Goal: Communication & Community: Answer question/provide support

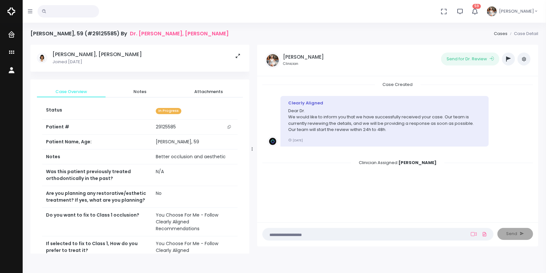
click at [425, 237] on textarea at bounding box center [365, 233] width 198 height 7
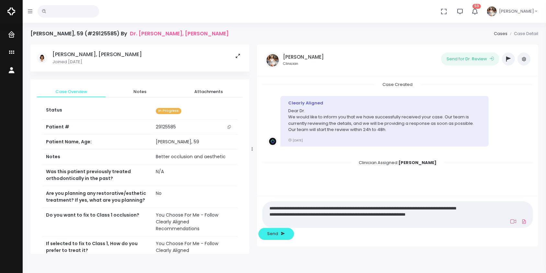
type textarea "**********"
click at [510, 224] on icon at bounding box center [513, 221] width 6 height 5
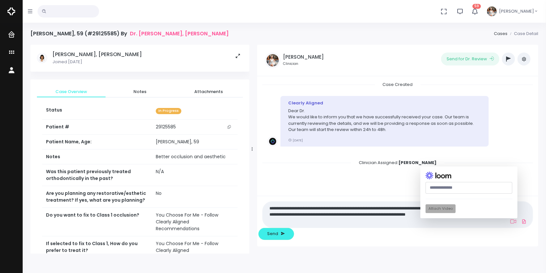
click at [425, 194] on input "text" at bounding box center [468, 188] width 87 height 12
paste input "**********"
type input "**********"
click at [425, 213] on button "Attach Video" at bounding box center [440, 208] width 30 height 9
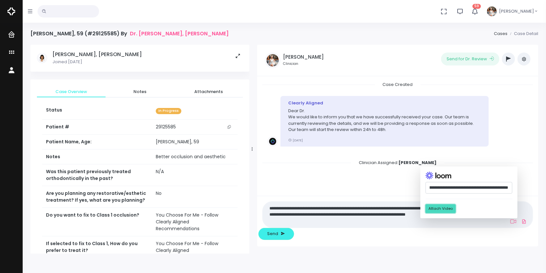
scroll to position [0, 0]
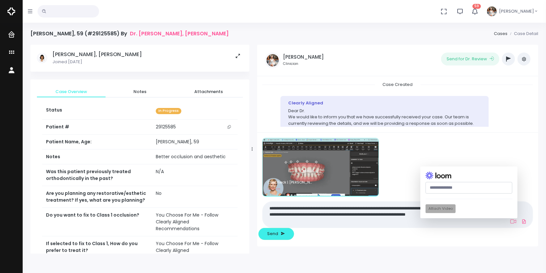
click at [428, 225] on textarea "**********" at bounding box center [365, 214] width 198 height 21
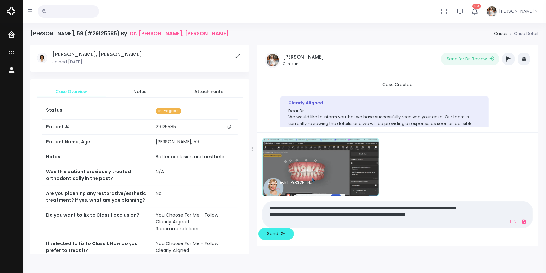
click at [456, 225] on textarea "**********" at bounding box center [365, 214] width 198 height 21
click at [312, 225] on textarea "**********" at bounding box center [365, 214] width 198 height 21
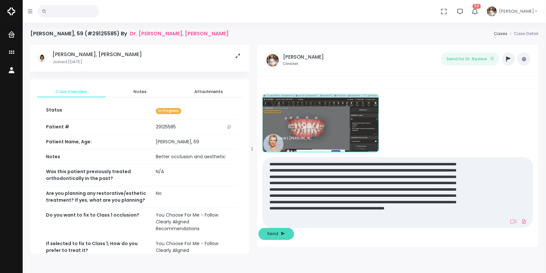
type textarea "**********"
click at [278, 233] on span "Send" at bounding box center [272, 233] width 11 height 6
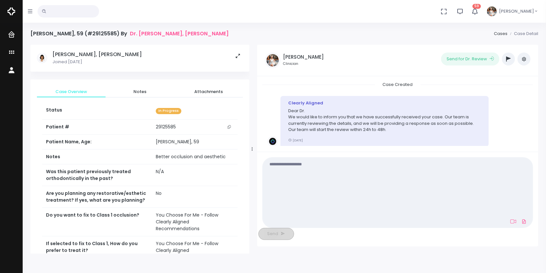
scroll to position [130, 0]
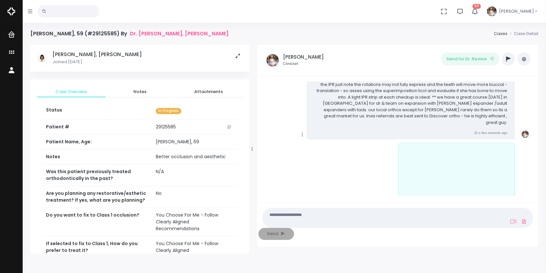
click at [301, 131] on icon "scrollable content" at bounding box center [303, 134] width 6 height 6
click at [318, 142] on link "Mark as Video Review" at bounding box center [332, 147] width 67 height 10
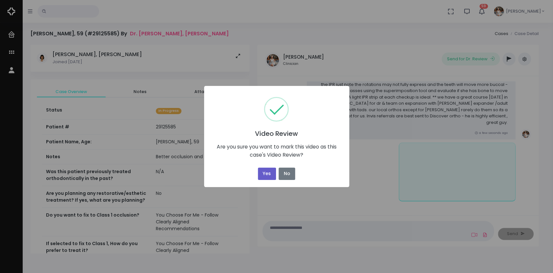
drag, startPoint x: 265, startPoint y: 176, endPoint x: 276, endPoint y: 170, distance: 12.9
click at [265, 176] on button "Yes" at bounding box center [267, 173] width 18 height 13
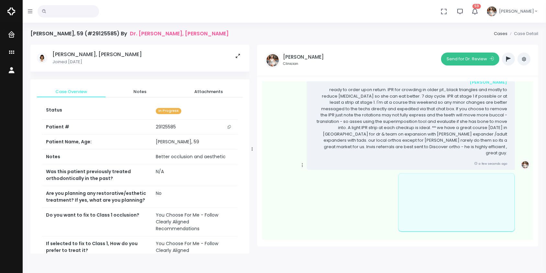
click at [466, 61] on button "Send for Dr. Review" at bounding box center [470, 58] width 58 height 13
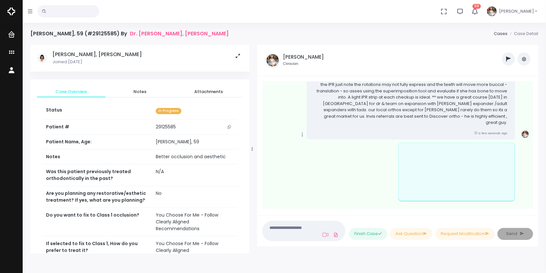
scroll to position [259, 0]
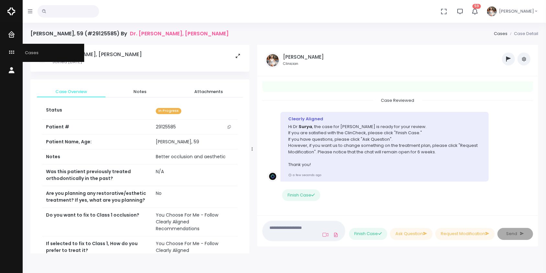
click at [11, 53] on icon "scrollable content" at bounding box center [12, 53] width 9 height 8
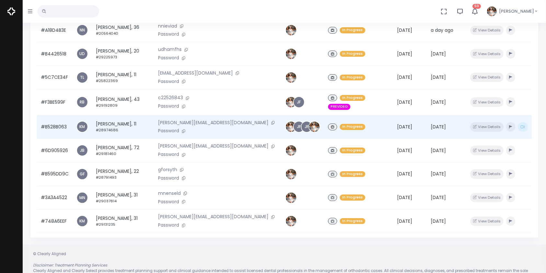
scroll to position [144, 0]
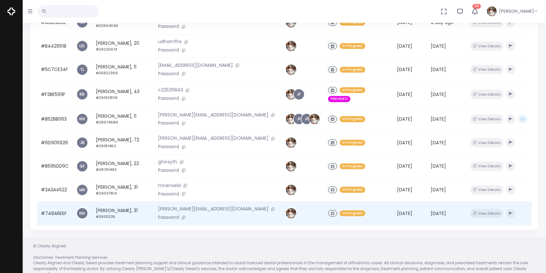
click at [56, 207] on td "#748A6EEF" at bounding box center [55, 213] width 36 height 24
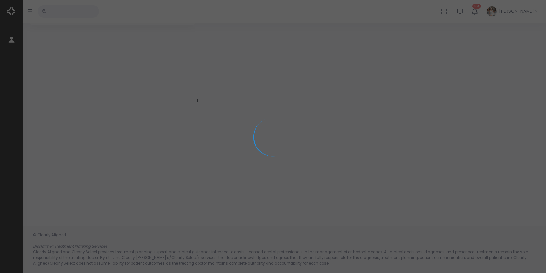
scroll to position [51, 0]
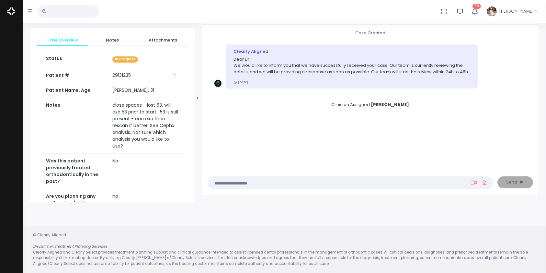
click at [478, 9] on icon "button" at bounding box center [474, 11] width 7 height 7
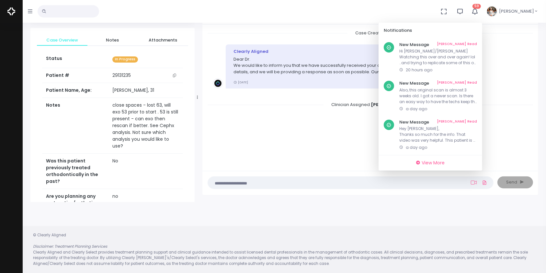
click at [416, 11] on div "No data found, change terms and search again... 59 Notifications New Message Ma…" at bounding box center [273, 11] width 546 height 23
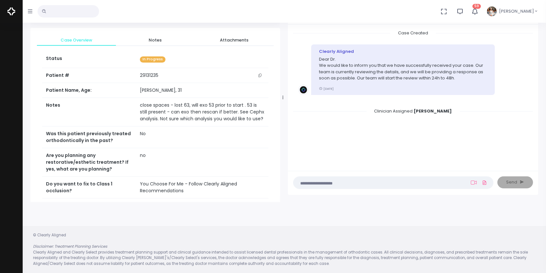
drag, startPoint x: 197, startPoint y: 97, endPoint x: 282, endPoint y: 100, distance: 85.5
click at [282, 100] on div at bounding box center [282, 97] width 3 height 204
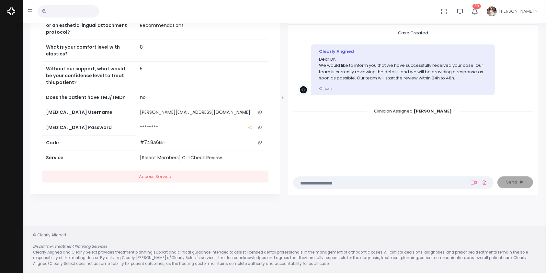
click at [260, 110] on icon "scrollable content" at bounding box center [259, 112] width 3 height 4
click at [262, 110] on icon "scrollable content" at bounding box center [259, 112] width 3 height 4
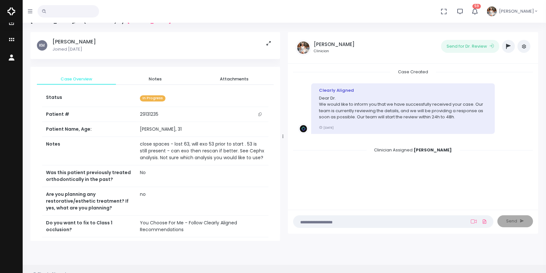
scroll to position [0, 0]
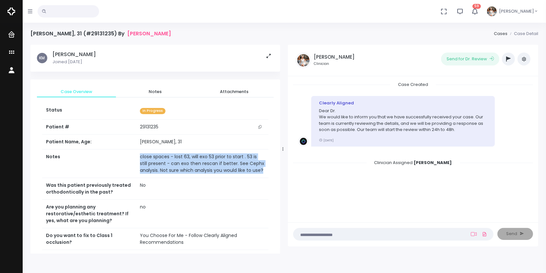
drag, startPoint x: 258, startPoint y: 172, endPoint x: 127, endPoint y: 157, distance: 131.7
click at [136, 157] on td "close spaces - lost 63, will exo 53 prior to start . 53 is still present - can …" at bounding box center [202, 163] width 132 height 28
copy td "close spaces - lost 63, will exo 53 prior to start . 53 is still present - can …"
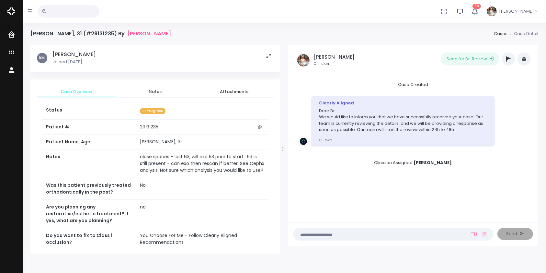
click at [330, 234] on textarea at bounding box center [380, 233] width 167 height 7
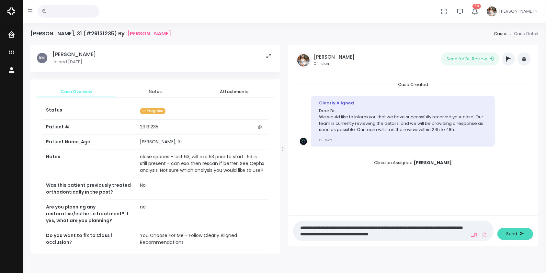
type textarea "**********"
click at [513, 233] on span "Send" at bounding box center [511, 233] width 11 height 6
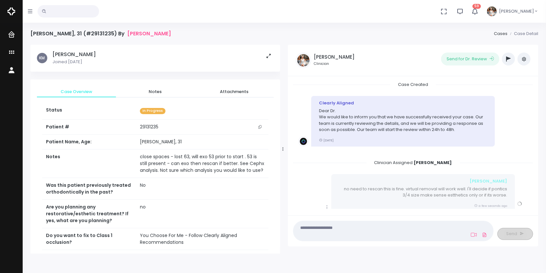
scroll to position [16, 0]
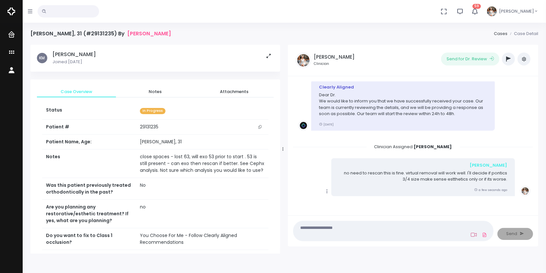
click at [473, 234] on icon at bounding box center [474, 234] width 6 height 5
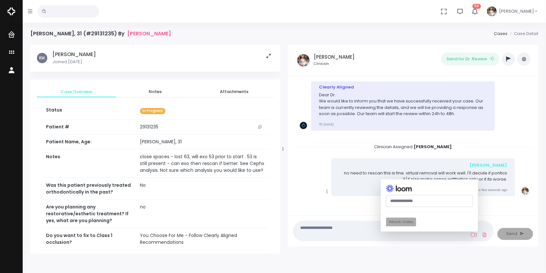
click at [416, 197] on input "text" at bounding box center [429, 201] width 87 height 12
paste input "**********"
type input "**********"
click at [404, 221] on button "Attach Video" at bounding box center [401, 221] width 30 height 9
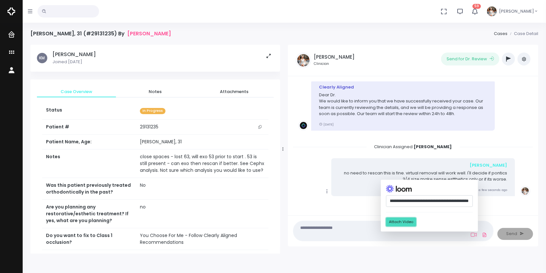
scroll to position [0, 0]
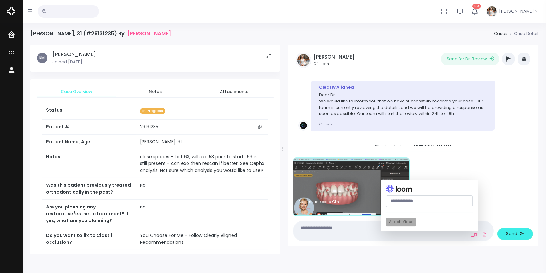
click at [361, 233] on textarea at bounding box center [380, 230] width 167 height 15
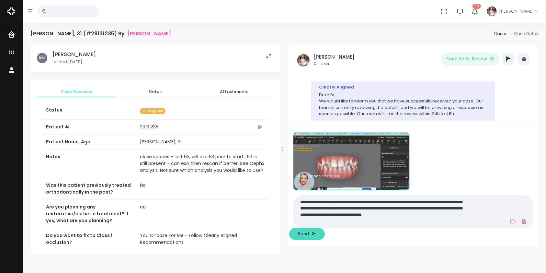
type textarea "**********"
click at [325, 233] on button "Send" at bounding box center [307, 234] width 36 height 12
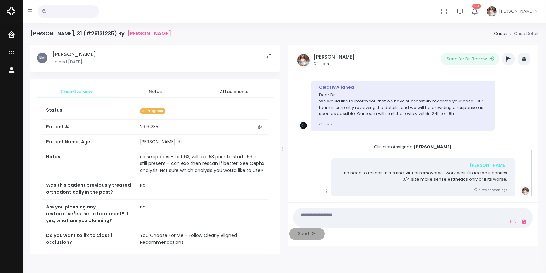
scroll to position [146, 0]
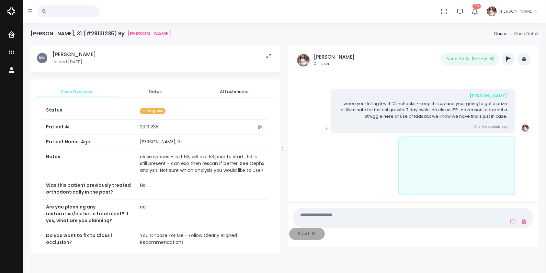
click at [329, 127] on icon "scrollable content" at bounding box center [327, 128] width 6 height 6
click at [339, 142] on link "Mark as Video Review" at bounding box center [356, 141] width 67 height 10
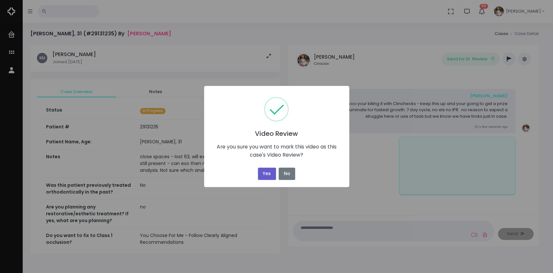
click at [266, 178] on button "Yes" at bounding box center [267, 173] width 18 height 13
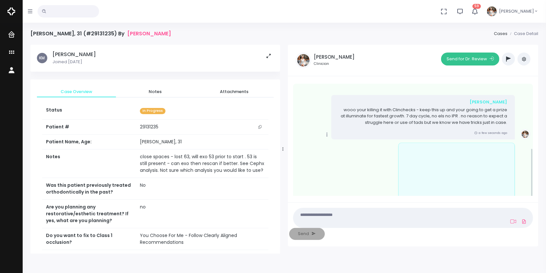
click at [464, 59] on button "Send for Dr. Review" at bounding box center [470, 58] width 58 height 13
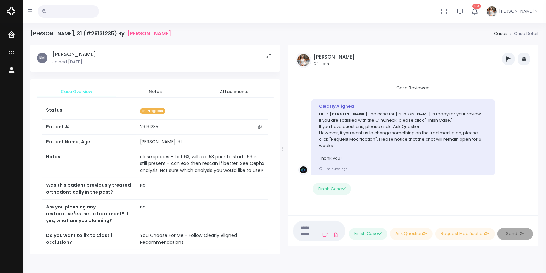
scroll to position [51, 0]
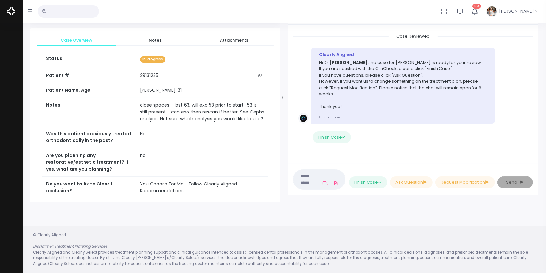
click at [317, 178] on nick-textarea "(Obrigatório)" at bounding box center [319, 179] width 52 height 20
click at [318, 174] on nick-textarea "(Obrigatório)" at bounding box center [319, 179] width 52 height 20
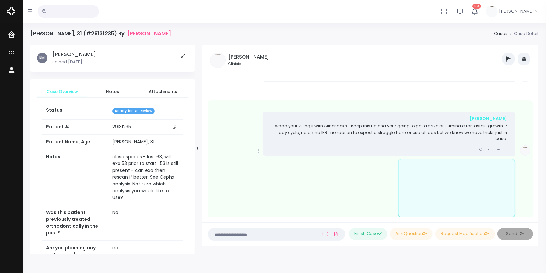
scroll to position [267, 0]
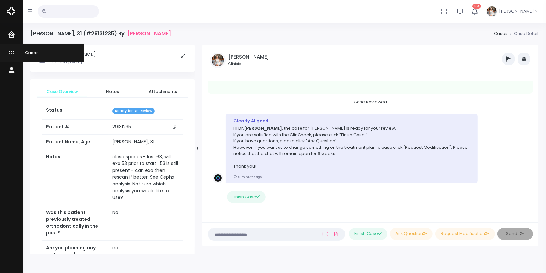
click at [11, 50] on icon "scrollable content" at bounding box center [12, 53] width 9 height 8
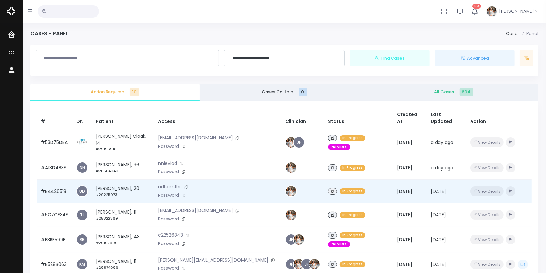
scroll to position [155, 0]
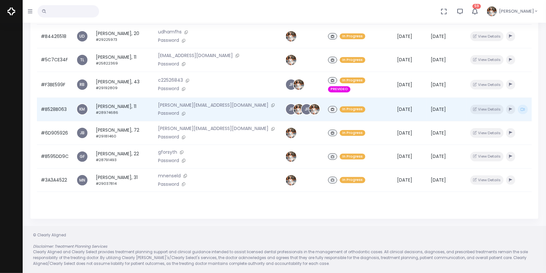
click at [55, 102] on td "#B528B063" at bounding box center [55, 109] width 36 height 24
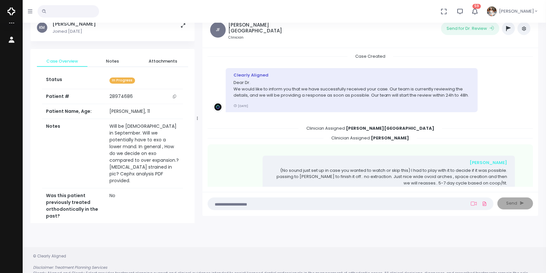
scroll to position [51, 0]
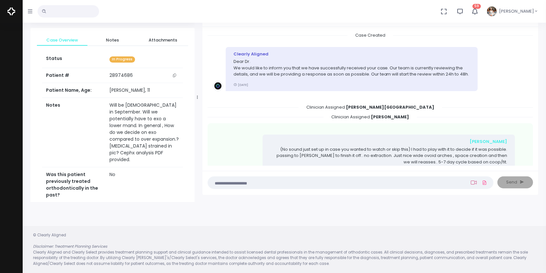
click at [472, 180] on icon at bounding box center [474, 182] width 6 height 4
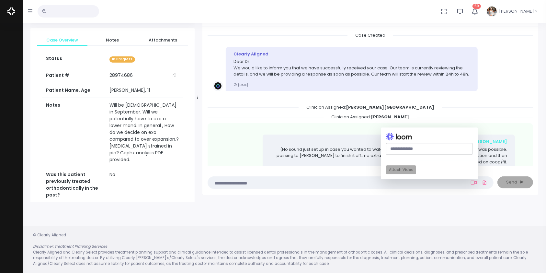
click at [420, 149] on input "text" at bounding box center [429, 149] width 87 height 12
paste input "**********"
type input "**********"
click at [396, 173] on button "Attach Video" at bounding box center [401, 169] width 30 height 9
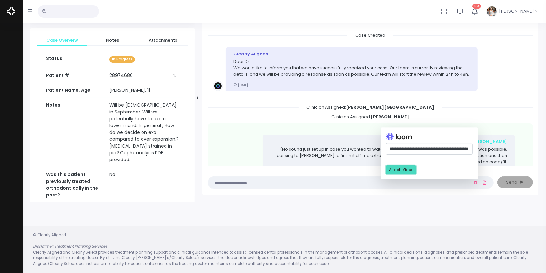
scroll to position [0, 0]
click at [336, 180] on textarea at bounding box center [338, 182] width 252 height 7
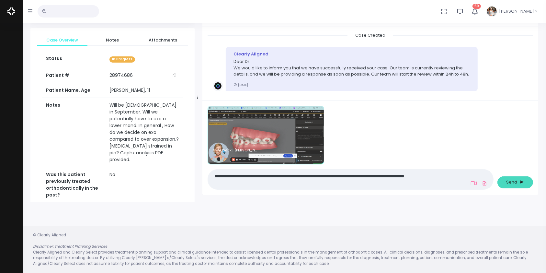
type textarea "**********"
click at [510, 181] on span "Send" at bounding box center [511, 182] width 11 height 6
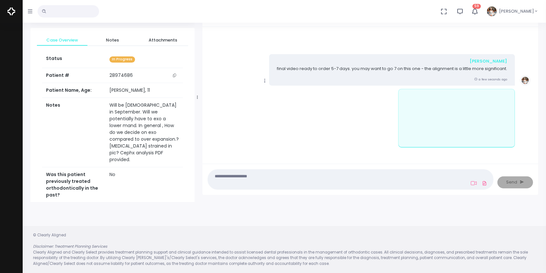
scroll to position [377, 0]
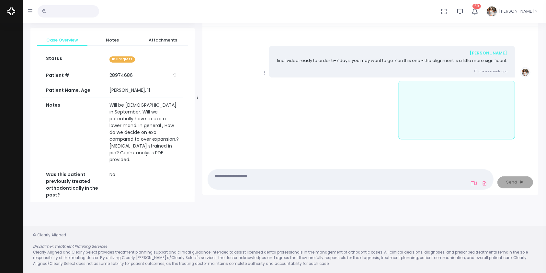
click at [262, 72] on icon at bounding box center [265, 73] width 6 height 6
click at [276, 84] on link "Mark as Video Review" at bounding box center [294, 85] width 67 height 10
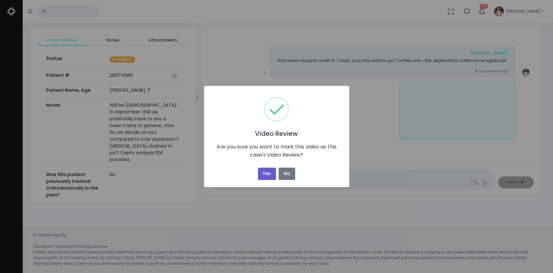
click at [263, 175] on button "Yes" at bounding box center [267, 173] width 18 height 13
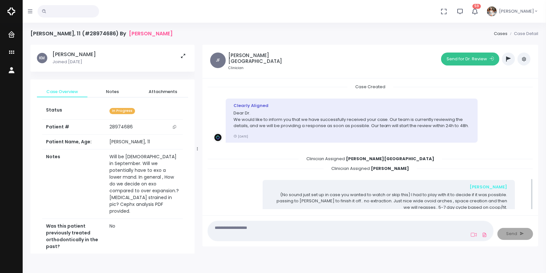
scroll to position [361, 0]
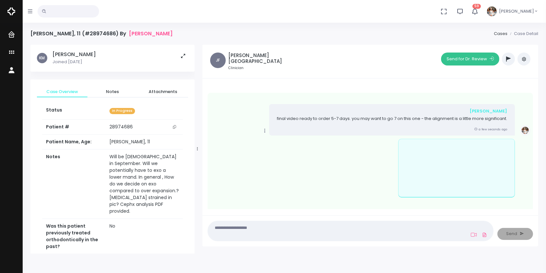
click at [453, 62] on button "Send for Dr. Review" at bounding box center [470, 58] width 58 height 13
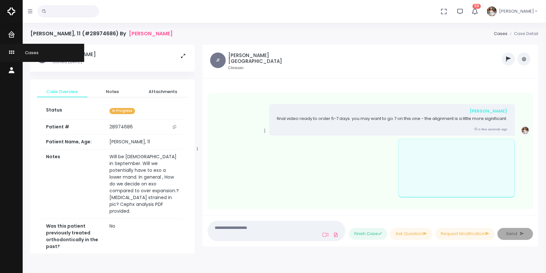
scroll to position [484, 0]
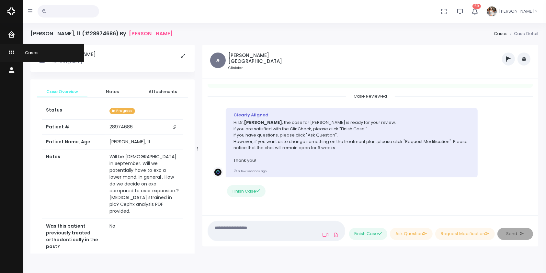
click at [9, 51] on icon "scrollable content" at bounding box center [12, 53] width 9 height 8
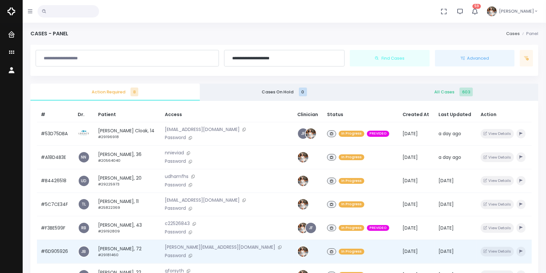
scroll to position [144, 0]
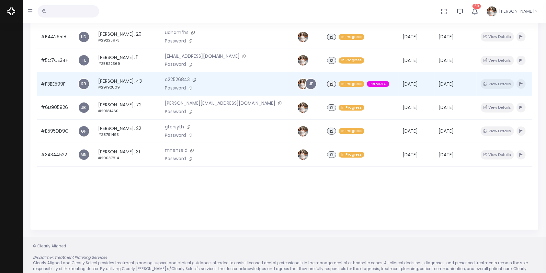
click at [56, 85] on td "#F3BE599F" at bounding box center [55, 84] width 37 height 24
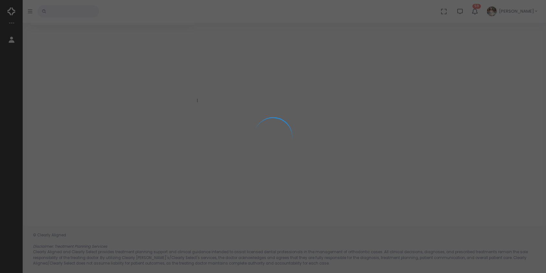
scroll to position [51, 0]
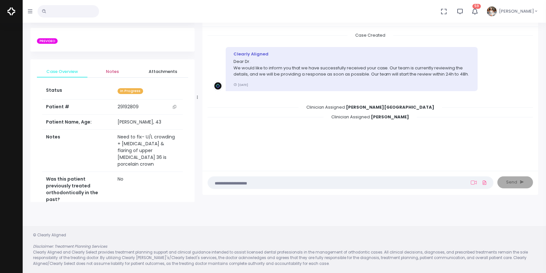
click at [111, 69] on span "Notes" at bounding box center [113, 71] width 40 height 6
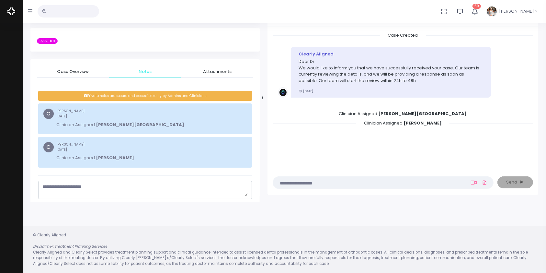
drag, startPoint x: 198, startPoint y: 97, endPoint x: 265, endPoint y: 97, distance: 67.0
click at [263, 97] on icon at bounding box center [262, 97] width 1 height 4
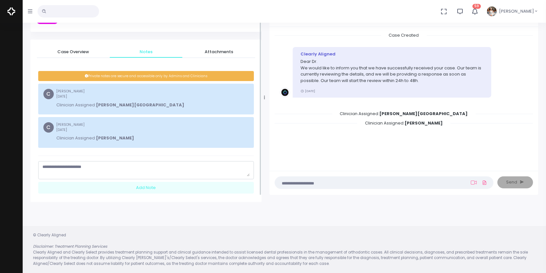
scroll to position [31, 0]
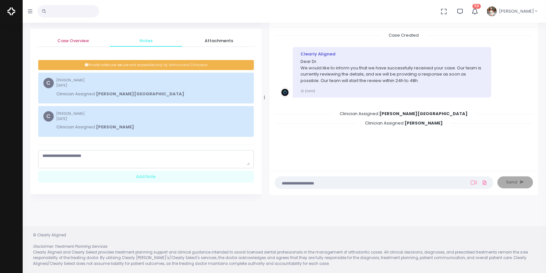
click at [77, 41] on span "Case Overview" at bounding box center [73, 41] width 62 height 6
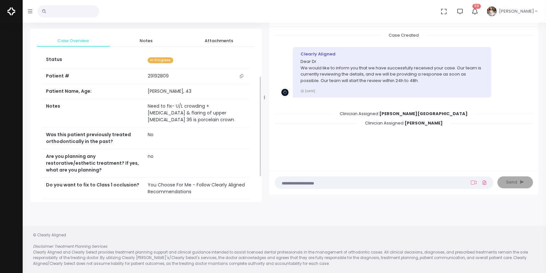
scroll to position [221, 0]
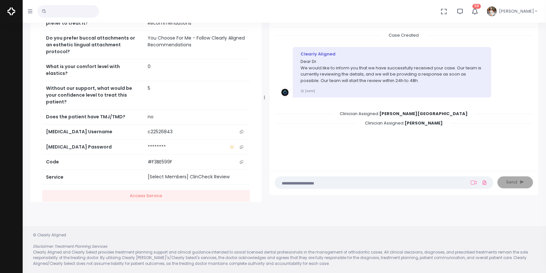
click at [242, 130] on icon "scrollable content" at bounding box center [241, 132] width 3 height 4
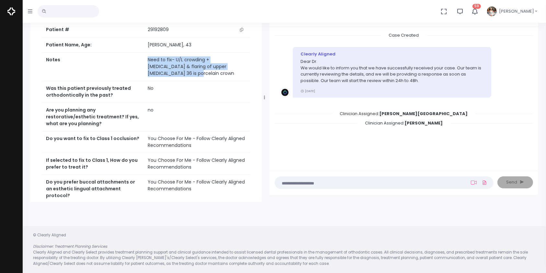
drag, startPoint x: 178, startPoint y: 77, endPoint x: 148, endPoint y: 57, distance: 35.5
click at [148, 57] on td "Need to fix- U/L crowding + [MEDICAL_DATA] & flaring of upper [MEDICAL_DATA] 36…" at bounding box center [197, 66] width 106 height 28
copy td "Need to fix- U/L crowding + [MEDICAL_DATA] & flaring of upper [MEDICAL_DATA] 36…"
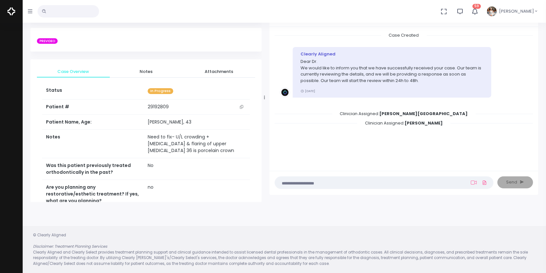
click at [266, 96] on div "[PERSON_NAME], [PERSON_NAME] Clinician Send for Dr. Review ‼️ Priority Waiting …" at bounding box center [404, 93] width 277 height 201
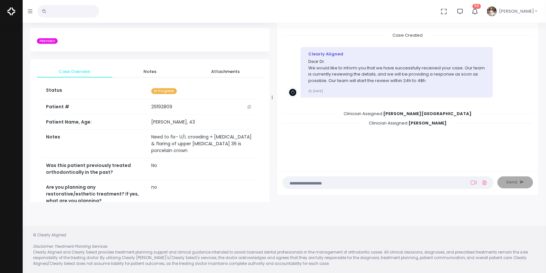
drag, startPoint x: 265, startPoint y: 96, endPoint x: 293, endPoint y: 96, distance: 28.2
click at [273, 96] on icon at bounding box center [272, 97] width 1 height 4
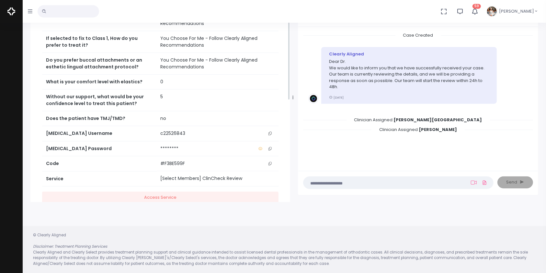
scroll to position [214, 0]
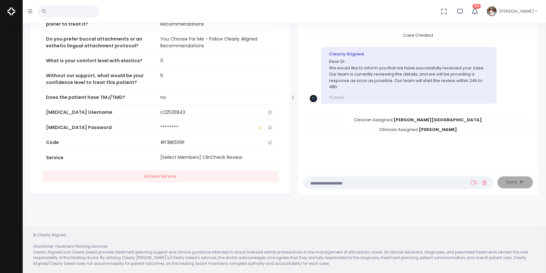
click at [272, 110] on button "scrollable content" at bounding box center [270, 112] width 9 height 7
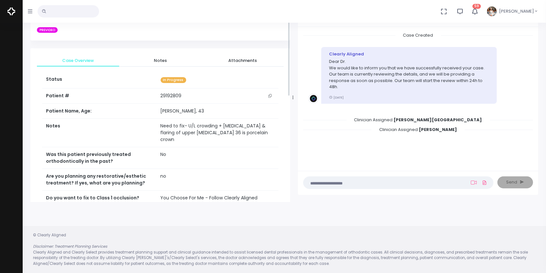
scroll to position [0, 0]
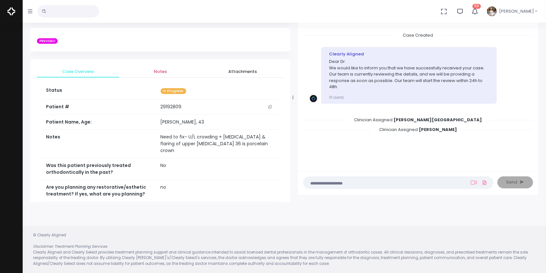
click at [158, 71] on span "Notes" at bounding box center [160, 71] width 72 height 6
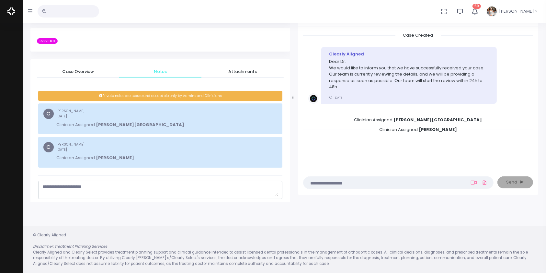
drag, startPoint x: 138, startPoint y: 189, endPoint x: 134, endPoint y: 187, distance: 4.2
click at [138, 190] on textarea "scrollable content" at bounding box center [160, 189] width 236 height 13
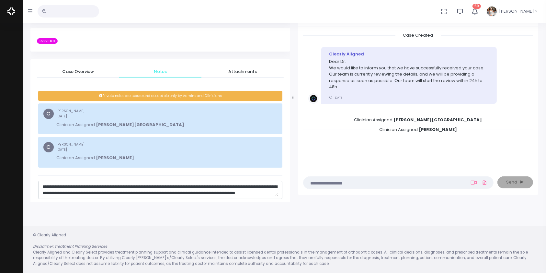
scroll to position [12, 0]
type textarea "**********"
click at [70, 74] on span "Case Overview" at bounding box center [78, 71] width 72 height 6
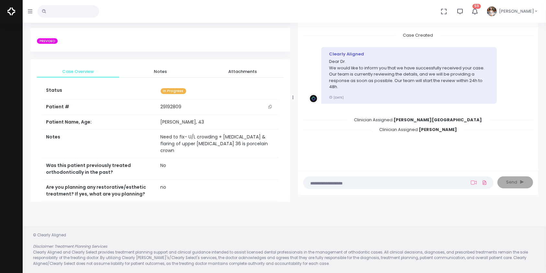
scroll to position [0, 0]
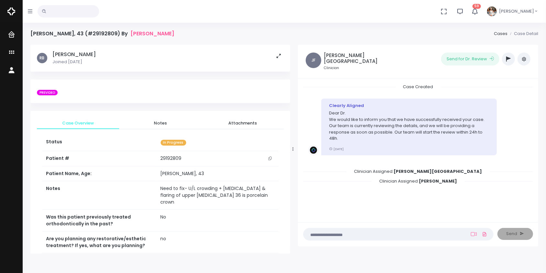
click at [509, 58] on icon "button" at bounding box center [508, 58] width 5 height 5
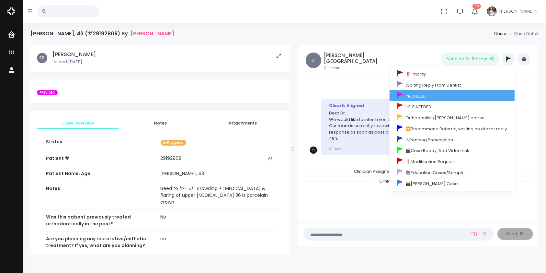
click at [423, 98] on link "PREVIDEO" at bounding box center [452, 95] width 125 height 11
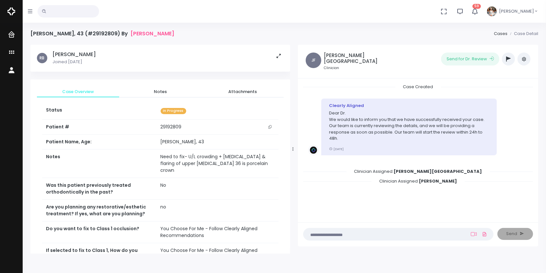
click at [374, 231] on textarea at bounding box center [385, 233] width 157 height 7
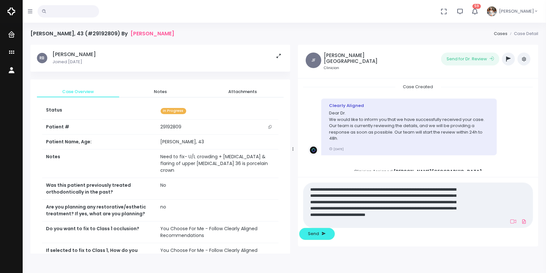
type textarea "**********"
click at [510, 223] on icon at bounding box center [513, 221] width 6 height 4
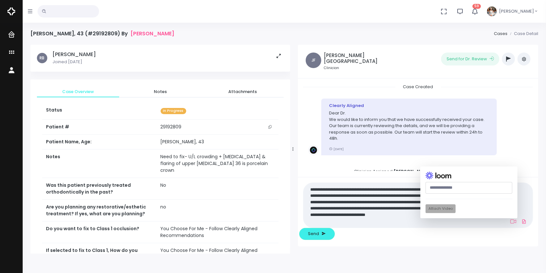
click at [430, 194] on input "text" at bounding box center [468, 188] width 87 height 12
paste input "**********"
type input "**********"
click at [425, 213] on button "Attach Video" at bounding box center [440, 208] width 30 height 9
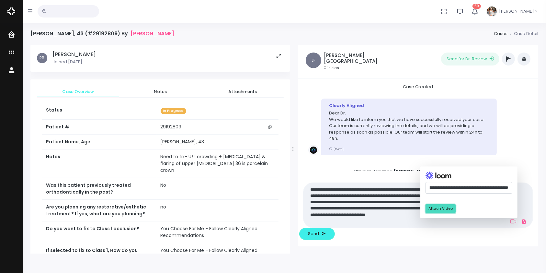
scroll to position [0, 0]
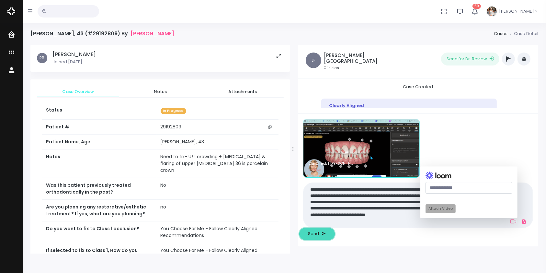
click at [335, 233] on button "Send" at bounding box center [317, 234] width 36 height 12
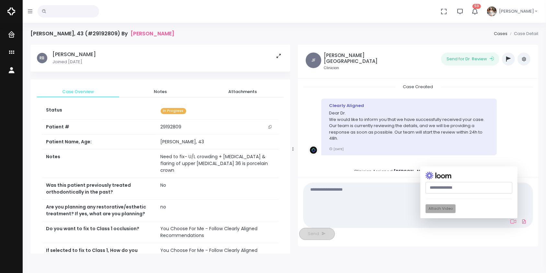
scroll to position [114, 0]
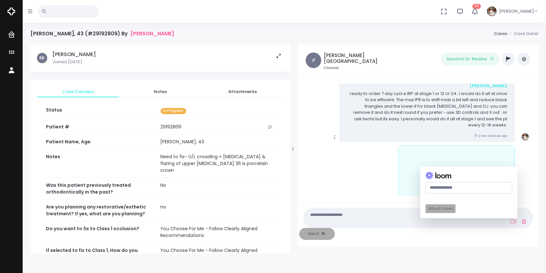
click at [335, 134] on icon "scrollable content" at bounding box center [335, 137] width 6 height 6
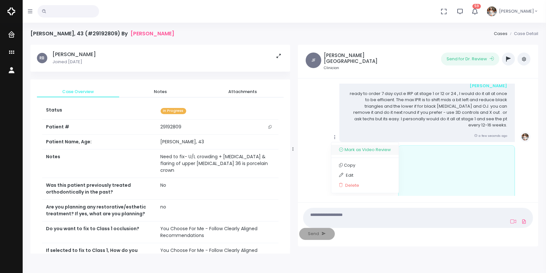
click at [350, 145] on link "Mark as Video Review" at bounding box center [364, 150] width 67 height 10
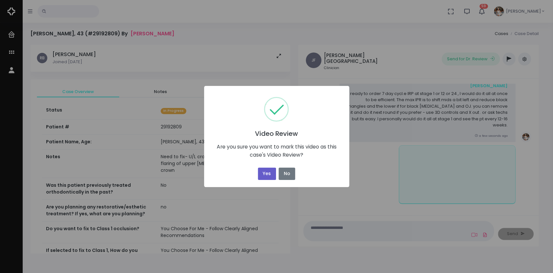
click at [265, 170] on button "Yes" at bounding box center [267, 173] width 18 height 13
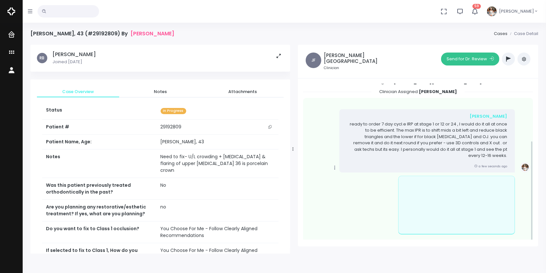
click at [467, 55] on button "Send for Dr. Review" at bounding box center [470, 58] width 58 height 13
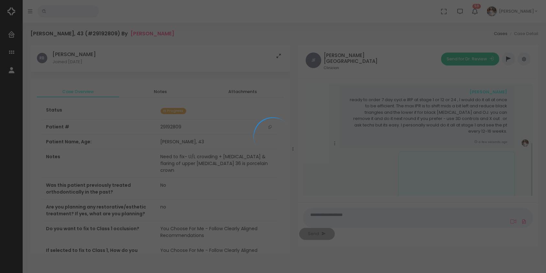
scroll to position [120, 0]
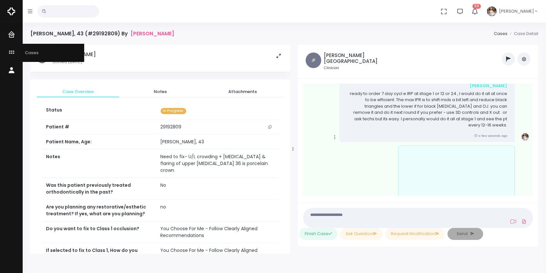
click at [8, 52] on icon "scrollable content" at bounding box center [12, 53] width 9 height 8
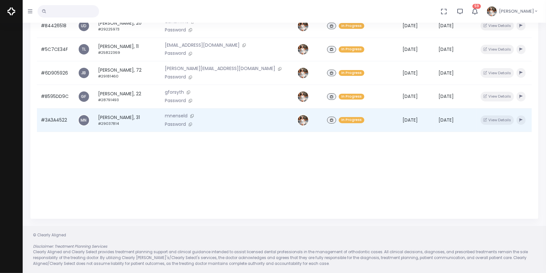
scroll to position [11, 0]
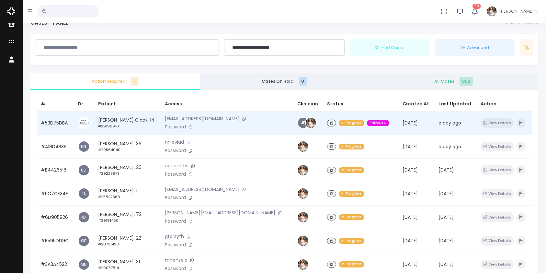
click at [69, 120] on td "#53D75DBA" at bounding box center [55, 123] width 37 height 24
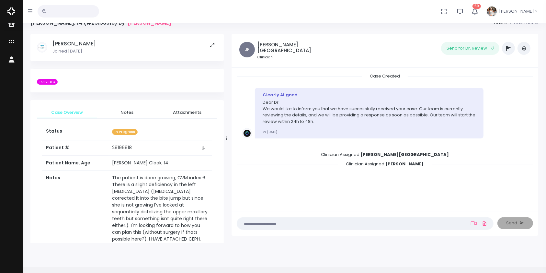
drag, startPoint x: 198, startPoint y: 136, endPoint x: 227, endPoint y: 137, distance: 29.5
click at [227, 137] on div at bounding box center [226, 138] width 3 height 204
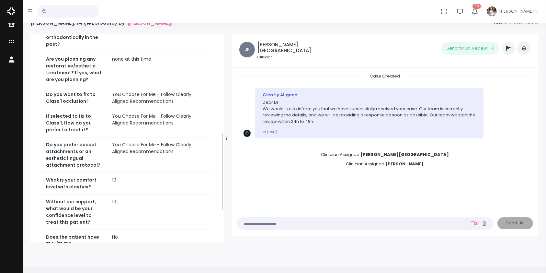
scroll to position [288, 0]
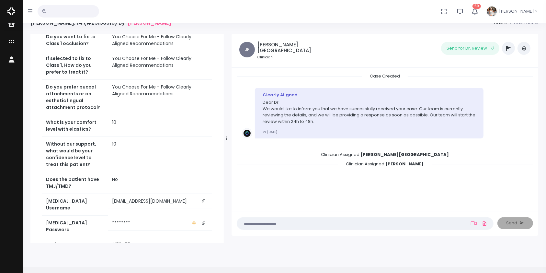
click at [203, 203] on icon "scrollable content" at bounding box center [203, 201] width 3 height 4
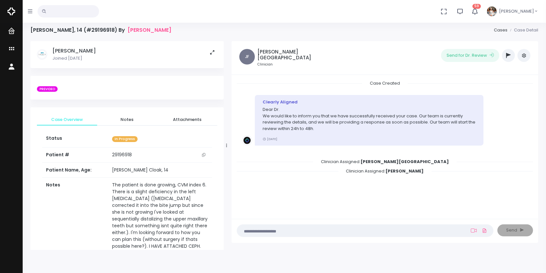
scroll to position [0, 0]
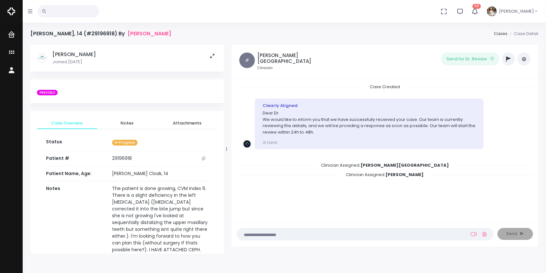
click at [511, 57] on button "button" at bounding box center [508, 58] width 13 height 13
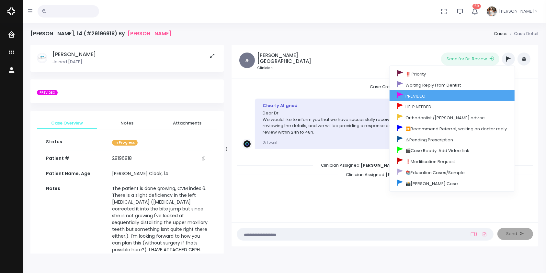
click at [450, 95] on link "PREVIDEO" at bounding box center [452, 95] width 125 height 11
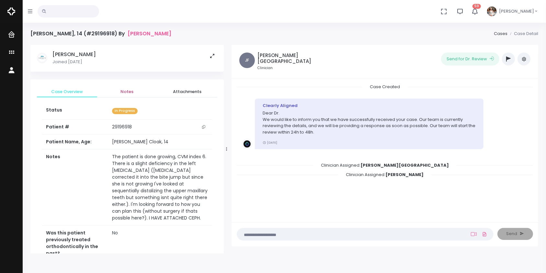
click at [129, 94] on span "Notes" at bounding box center [127, 91] width 50 height 6
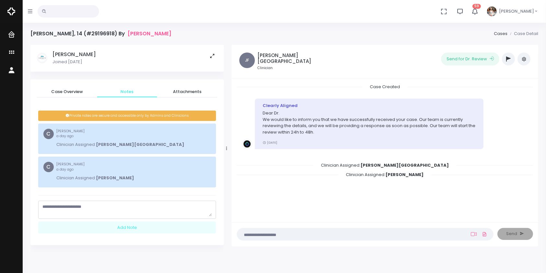
click at [96, 211] on textarea "scrollable content" at bounding box center [126, 209] width 169 height 13
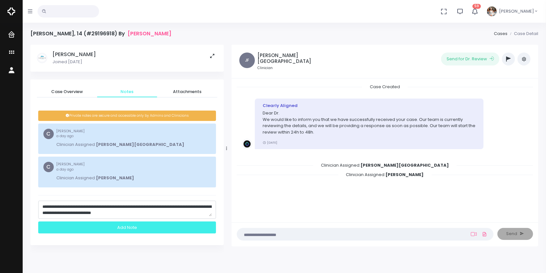
type textarea "**********"
click at [132, 227] on div "Add Note" at bounding box center [127, 227] width 178 height 12
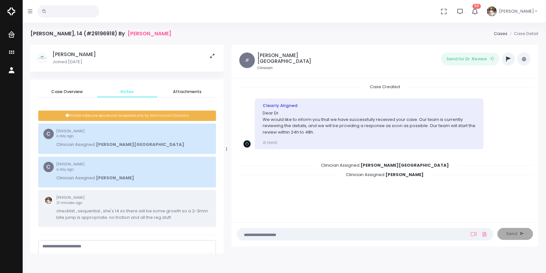
click at [354, 233] on textarea at bounding box center [352, 233] width 223 height 7
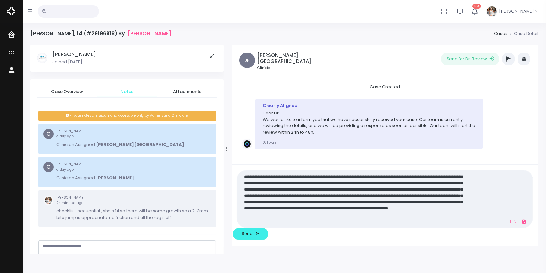
click at [276, 228] on nick-textarea "**********" at bounding box center [385, 199] width 296 height 58
click at [275, 225] on textarea "**********" at bounding box center [352, 198] width 223 height 52
type textarea "**********"
click at [253, 233] on span "Send" at bounding box center [247, 233] width 11 height 6
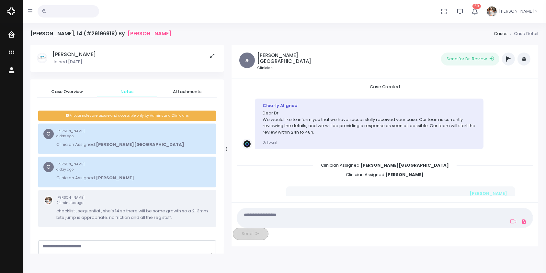
scroll to position [63, 0]
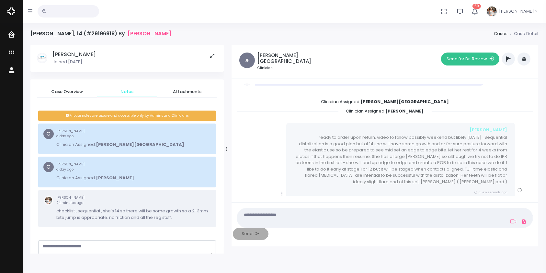
click at [450, 60] on button "Send for Dr. Review" at bounding box center [470, 58] width 58 height 13
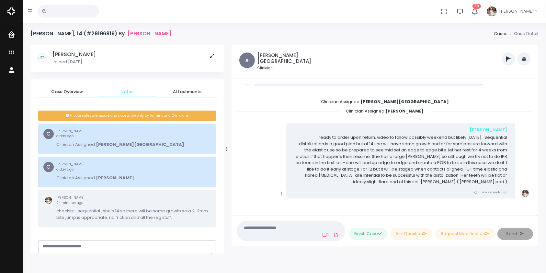
scroll to position [187, 0]
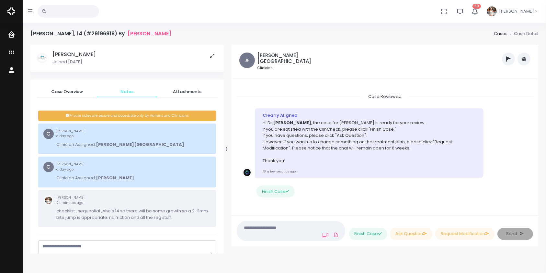
click at [506, 58] on icon "button" at bounding box center [508, 58] width 5 height 5
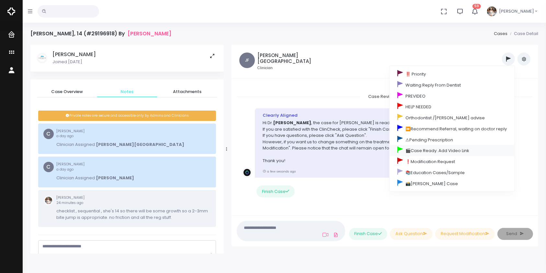
click at [405, 152] on link "🎬Case Ready. Add Video Link" at bounding box center [452, 150] width 125 height 11
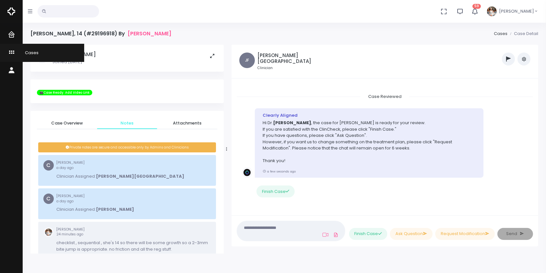
click at [11, 54] on icon "scrollable content" at bounding box center [12, 53] width 9 height 8
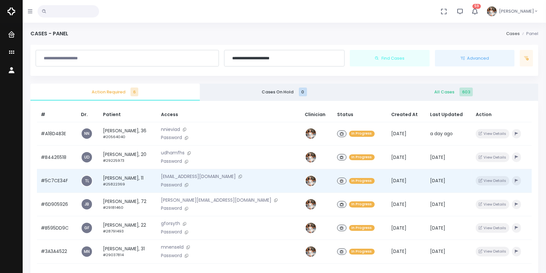
click at [55, 181] on td "#5C7CE34F" at bounding box center [57, 181] width 40 height 24
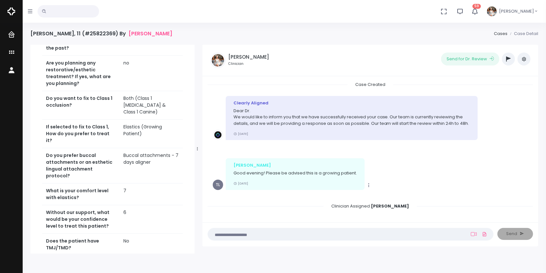
scroll to position [275, 0]
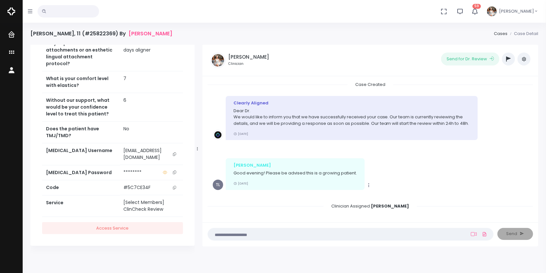
click at [175, 156] on icon "scrollable content" at bounding box center [174, 154] width 3 height 4
click at [260, 237] on textarea at bounding box center [338, 233] width 252 height 7
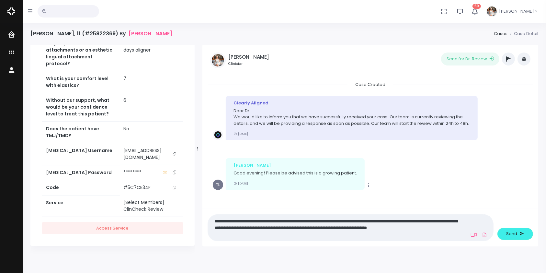
scroll to position [0, 0]
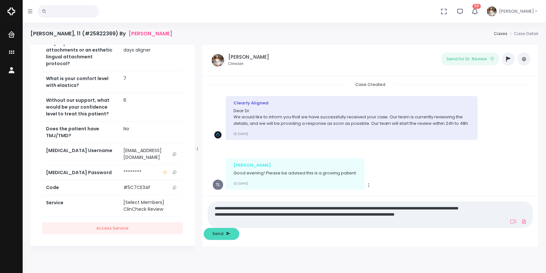
type textarea "**********"
click at [223, 233] on span "Send" at bounding box center [217, 233] width 11 height 6
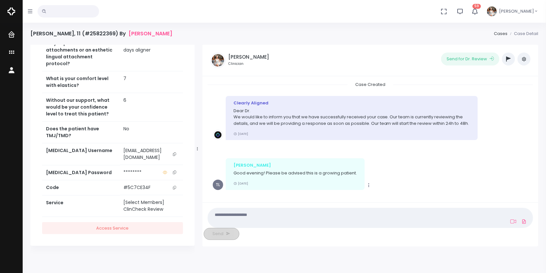
scroll to position [66, 0]
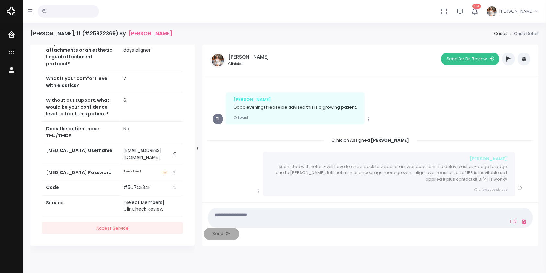
click at [466, 59] on button "Send for Dr. Review" at bounding box center [470, 58] width 58 height 13
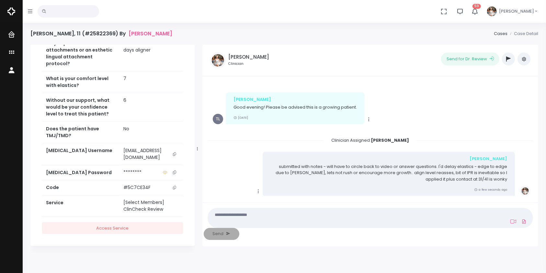
click at [510, 57] on icon "button" at bounding box center [508, 58] width 5 height 5
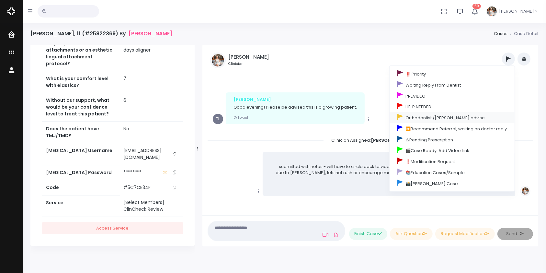
scroll to position [189, 0]
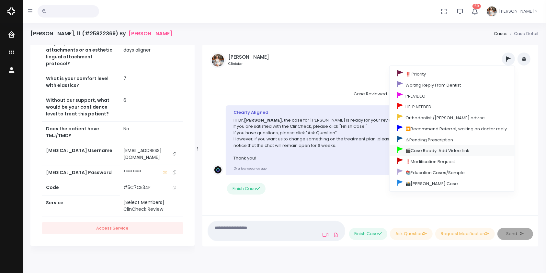
click at [424, 152] on link "🎬Case Ready. Add Video Link" at bounding box center [452, 150] width 125 height 11
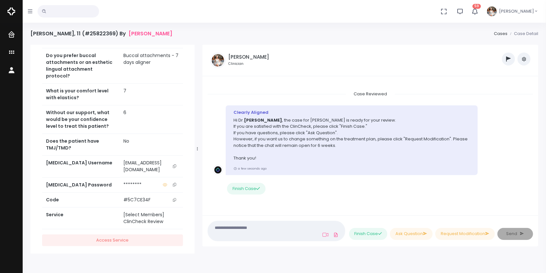
scroll to position [307, 0]
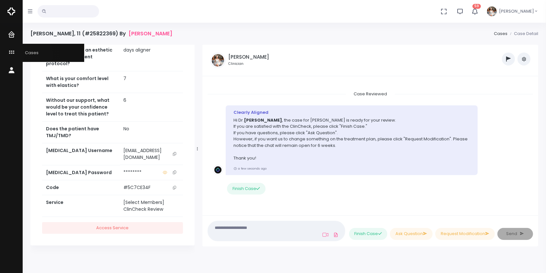
click at [10, 55] on icon "scrollable content" at bounding box center [12, 53] width 9 height 8
